Goal: Information Seeking & Learning: Learn about a topic

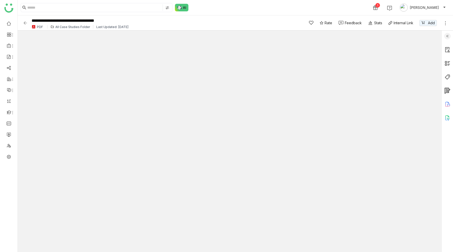
click at [62, 27] on div "All Case Studies Folder" at bounding box center [72, 27] width 35 height 4
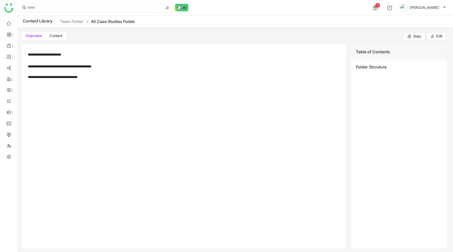
click at [66, 7] on input at bounding box center [94, 7] width 134 height 7
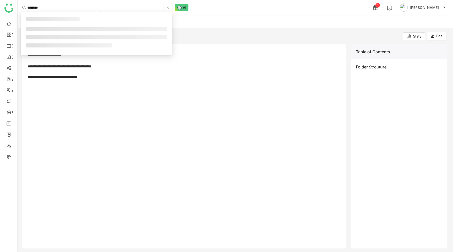
type input "********"
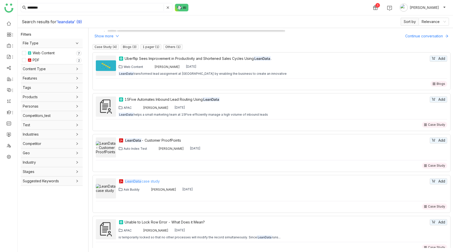
click at [148, 181] on div "LeanData case study" at bounding box center [277, 182] width 304 height 6
click at [152, 139] on div "LeanData - Customer ProofPoints" at bounding box center [277, 141] width 304 height 6
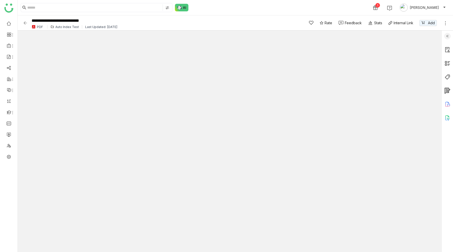
type input "*"
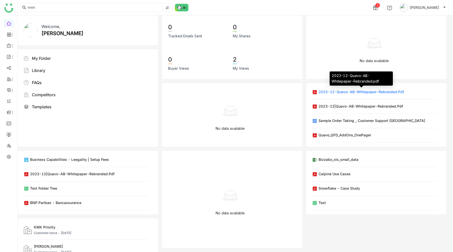
click at [332, 94] on div "2023-12-Quavo-AB-Whitepaper-Rebranded.pdf" at bounding box center [360, 91] width 85 height 5
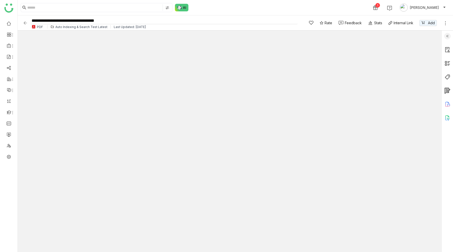
type input "*"
